Goal: Task Accomplishment & Management: Use online tool/utility

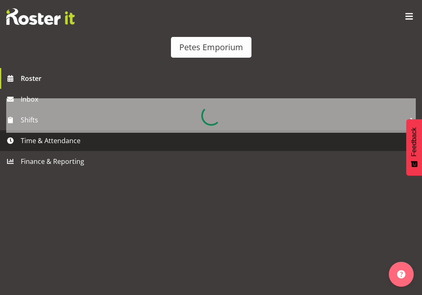
click at [56, 147] on span "Time & Attendance" at bounding box center [213, 140] width 384 height 12
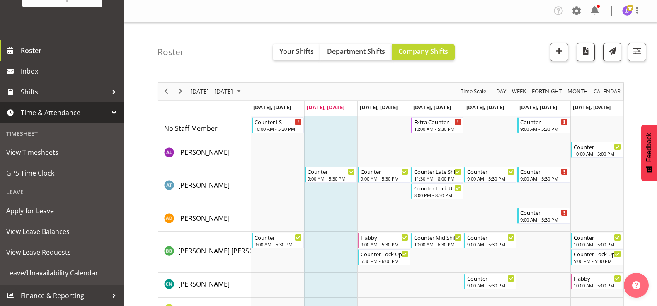
scroll to position [73, 0]
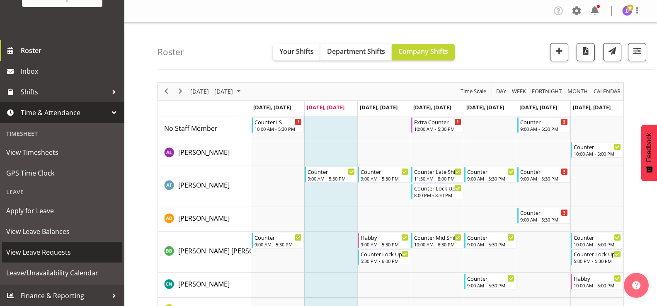
click at [65, 254] on span "View Leave Requests" at bounding box center [62, 252] width 112 height 12
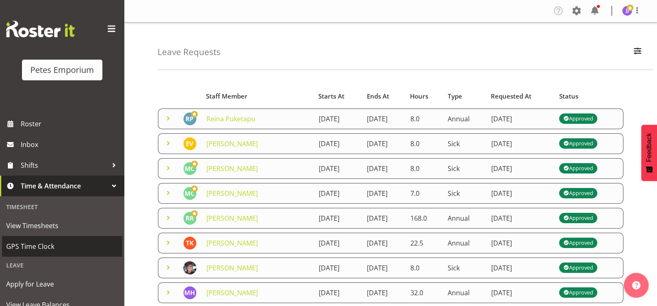
click at [44, 248] on span "GPS Time Clock" at bounding box center [62, 246] width 112 height 12
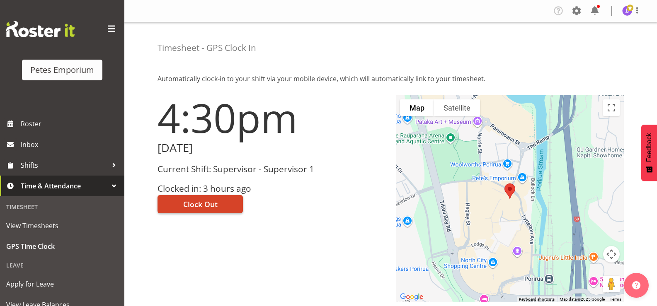
click at [228, 202] on button "Clock Out" at bounding box center [200, 204] width 85 height 18
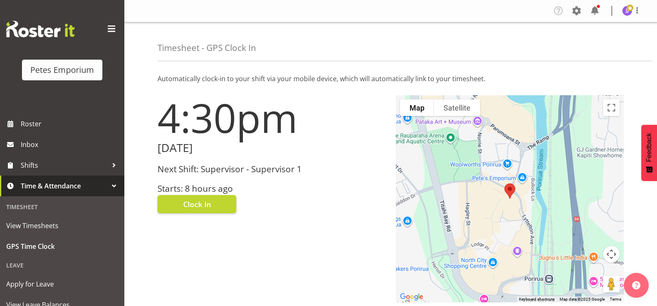
click at [629, 11] on span at bounding box center [630, 8] width 7 height 7
click at [597, 44] on link "Log Out" at bounding box center [603, 43] width 80 height 15
